Goal: Obtain resource: Download file/media

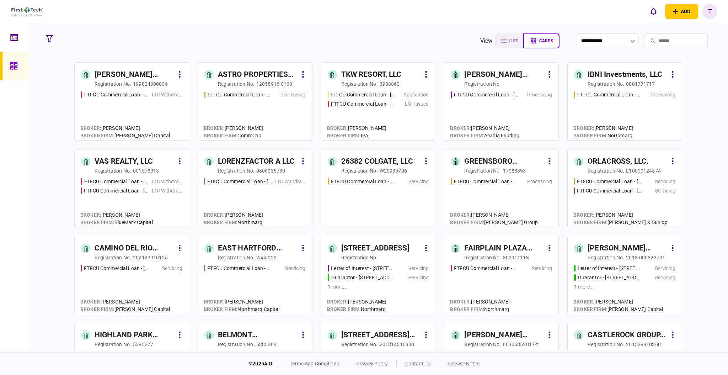
click at [236, 72] on div "ASTRO PROPERTIES LLC" at bounding box center [258, 74] width 80 height 11
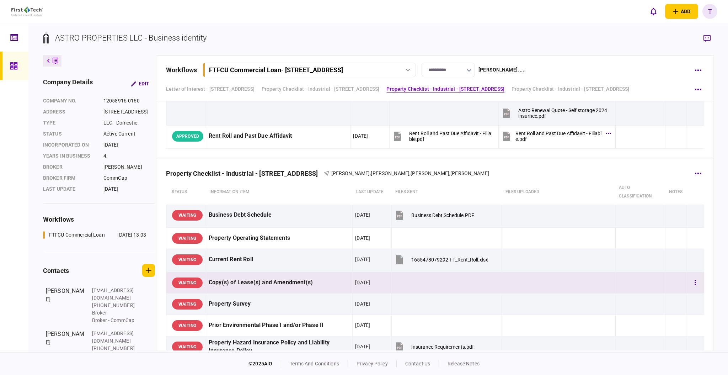
scroll to position [805, 0]
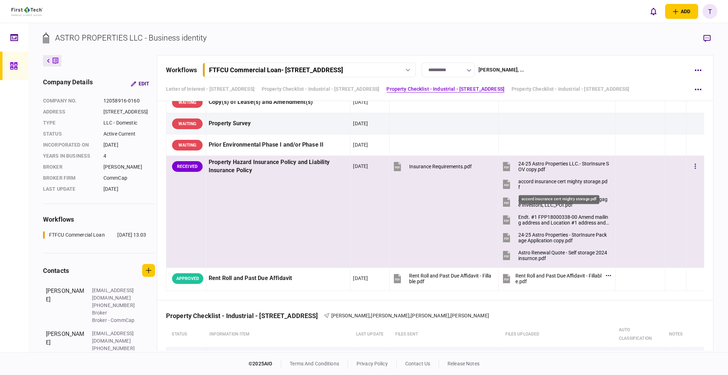
click at [567, 182] on div "accord insurance cert mighty storage.pdf" at bounding box center [563, 183] width 91 height 11
click at [544, 252] on div "Astro Renewal Quote - Self storage 2024 insurnce.pdf" at bounding box center [563, 254] width 91 height 11
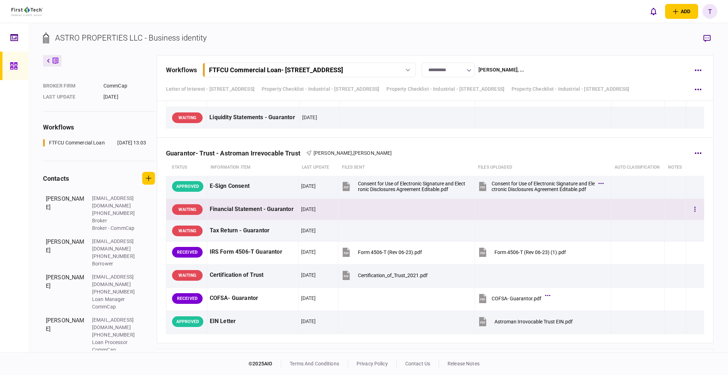
scroll to position [1753, 0]
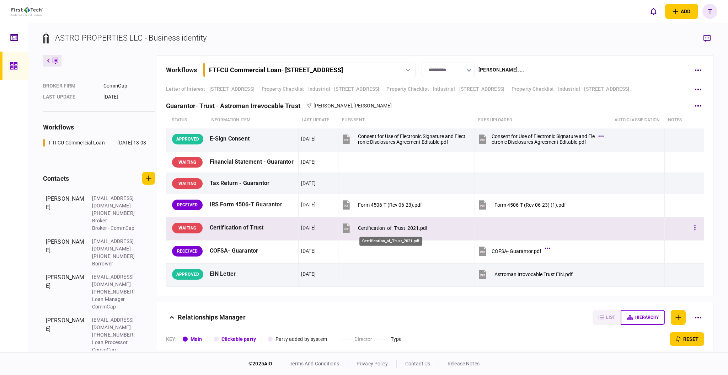
click at [378, 230] on div "Certification_of_Trust_2021.pdf" at bounding box center [393, 228] width 70 height 6
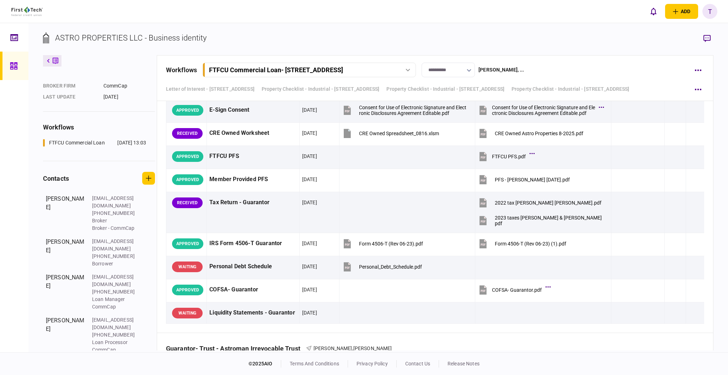
scroll to position [1369, 0]
